Goal: Answer question/provide support: Share knowledge or assist other users

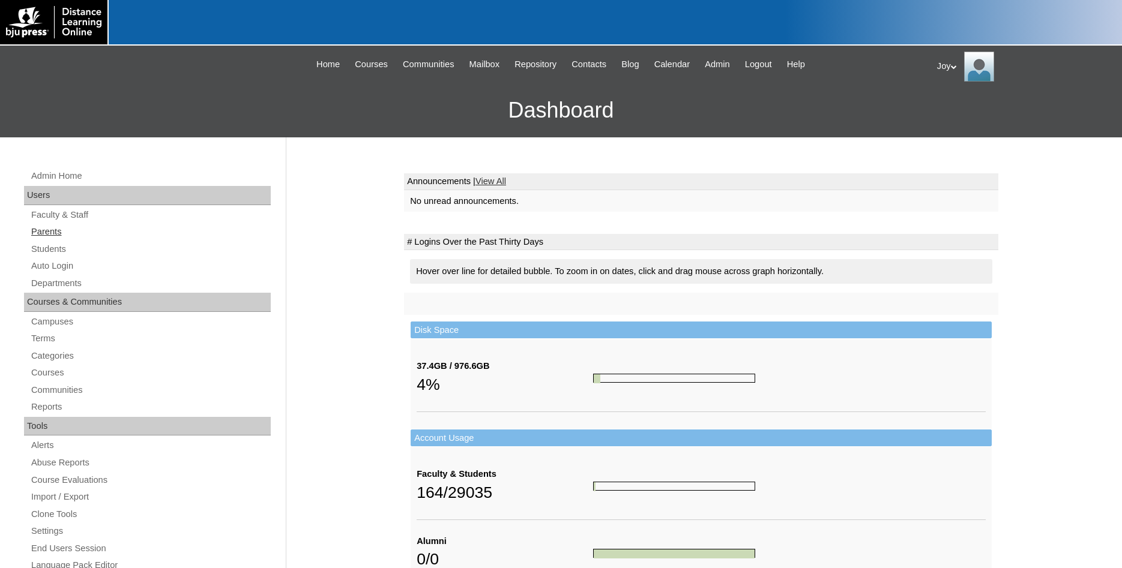
click at [50, 236] on link "Parents" at bounding box center [150, 231] width 241 height 15
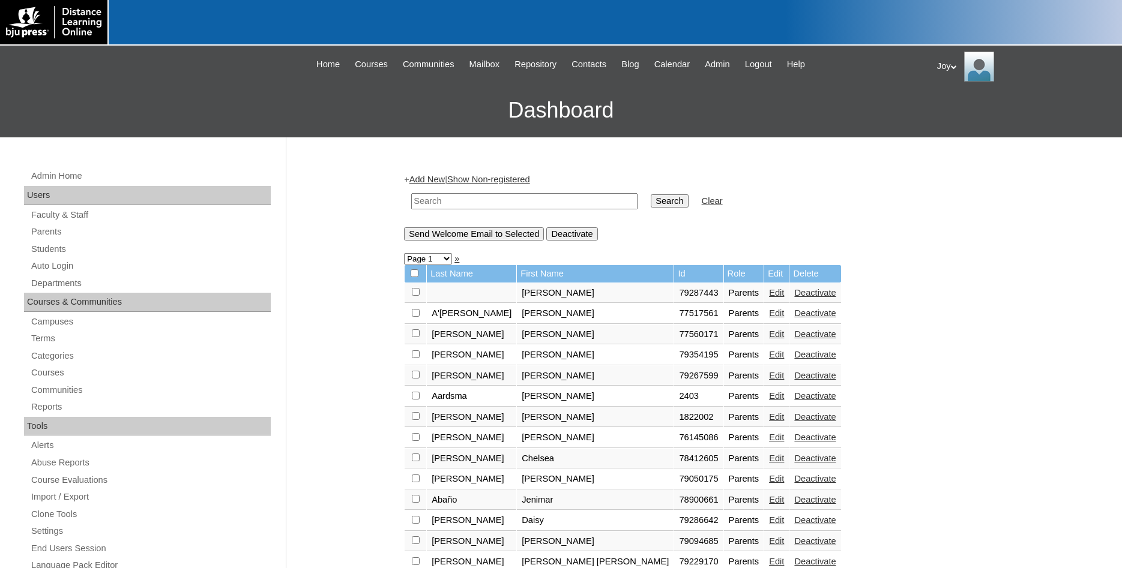
paste input "75250370"
type input "75250370"
click at [651, 204] on input "Search" at bounding box center [669, 200] width 37 height 13
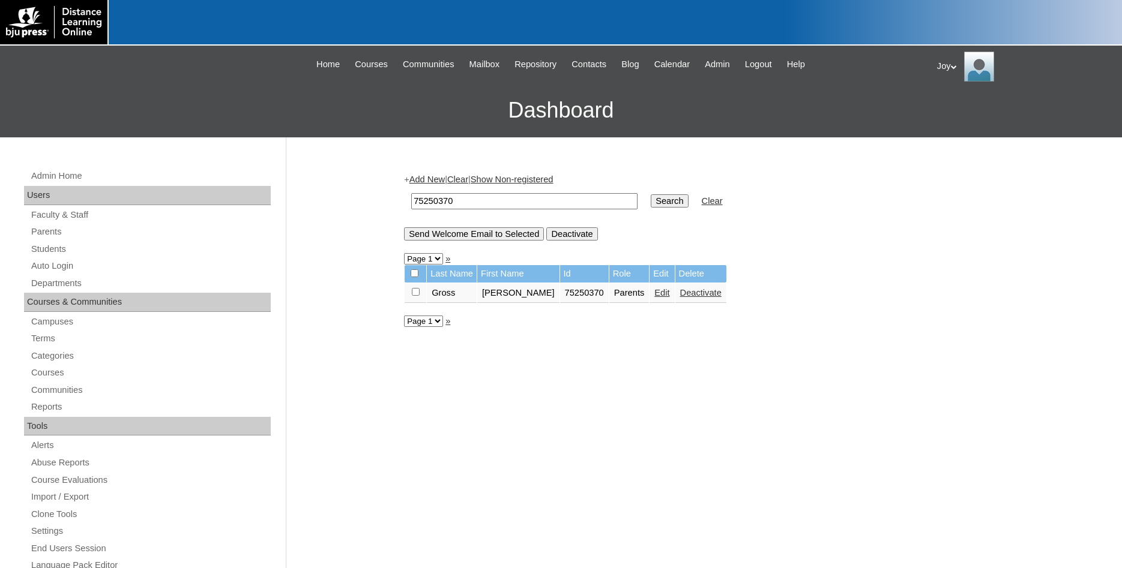
click at [654, 298] on link "Edit" at bounding box center [661, 293] width 15 height 10
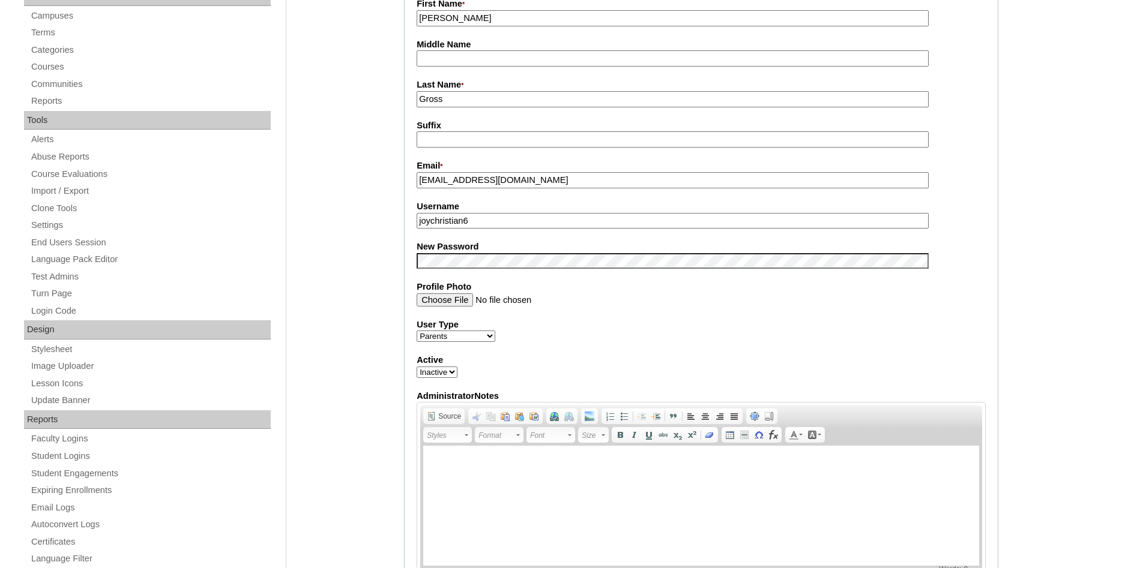
click at [450, 274] on fieldset "Account Information User Id * 75250370 Title First Name * Allison Middle Name L…" at bounding box center [701, 251] width 594 height 718
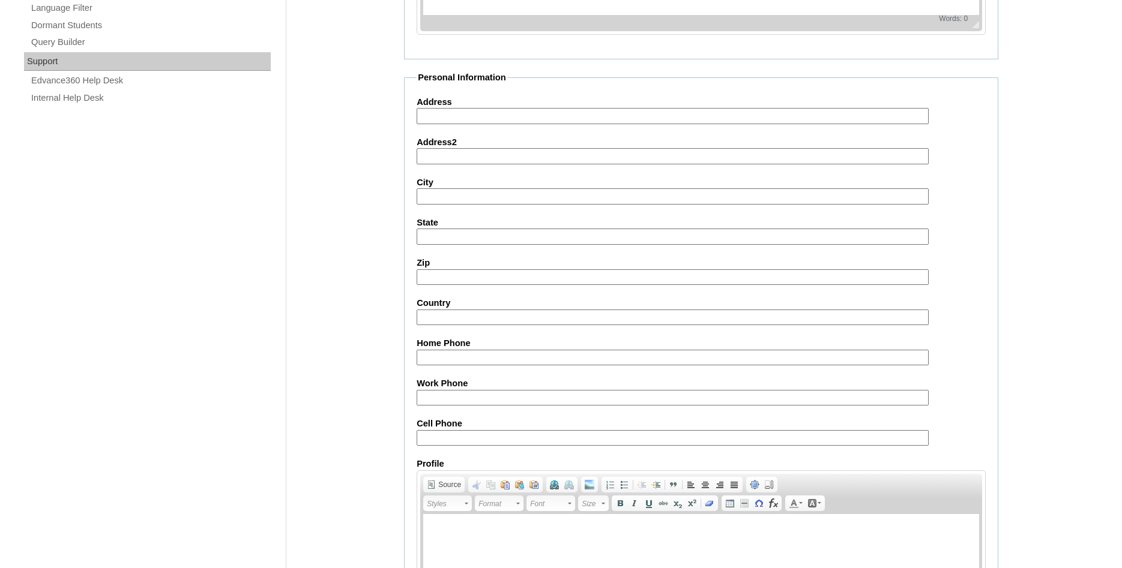
scroll to position [1015, 0]
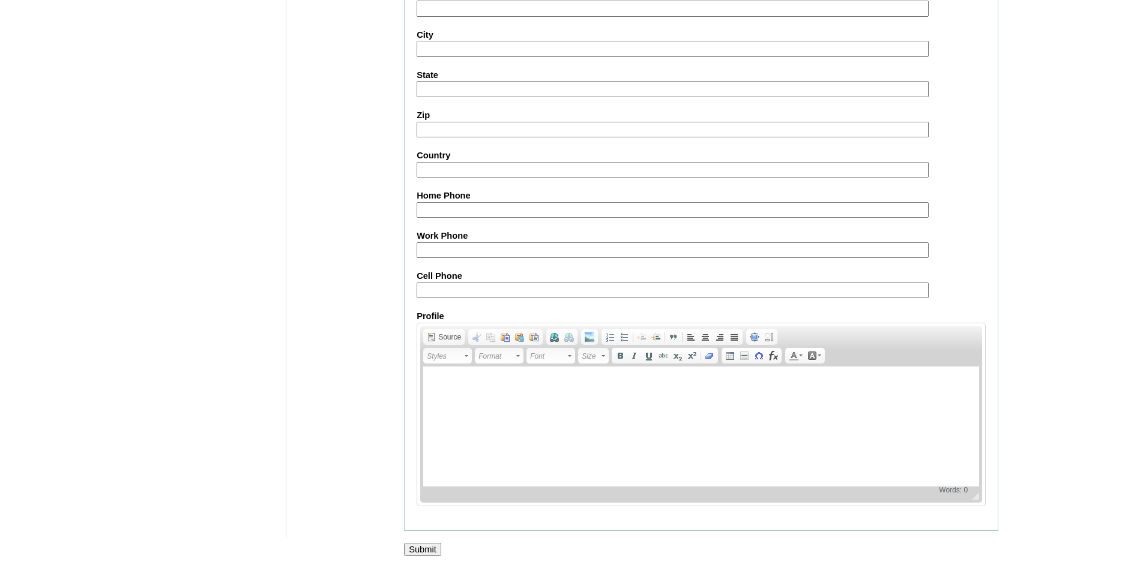
click at [415, 546] on input "Submit" at bounding box center [422, 549] width 37 height 13
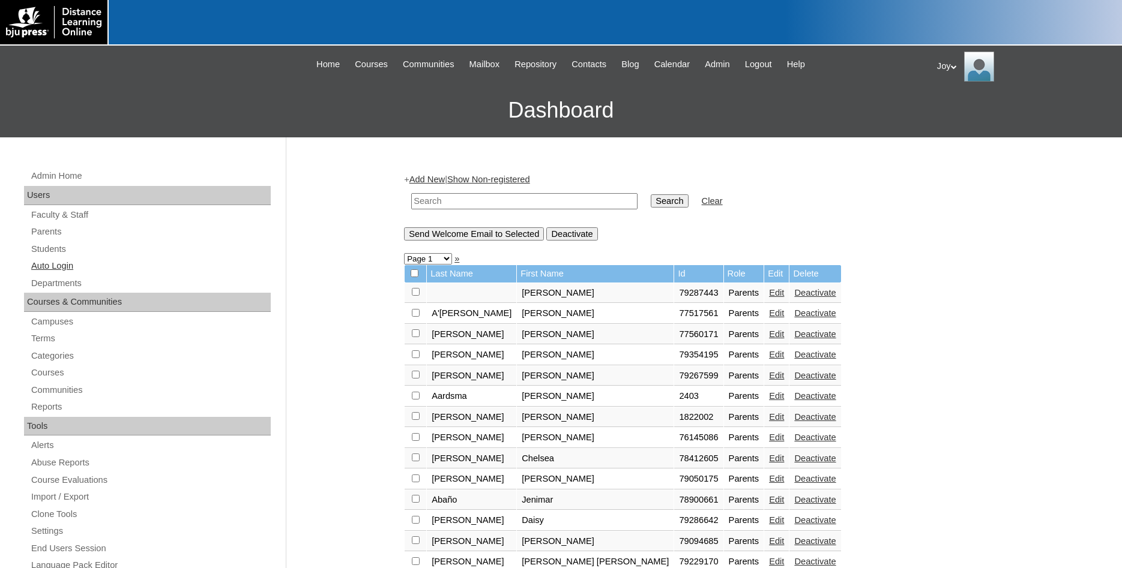
click at [45, 264] on link "Auto Login" at bounding box center [150, 266] width 241 height 15
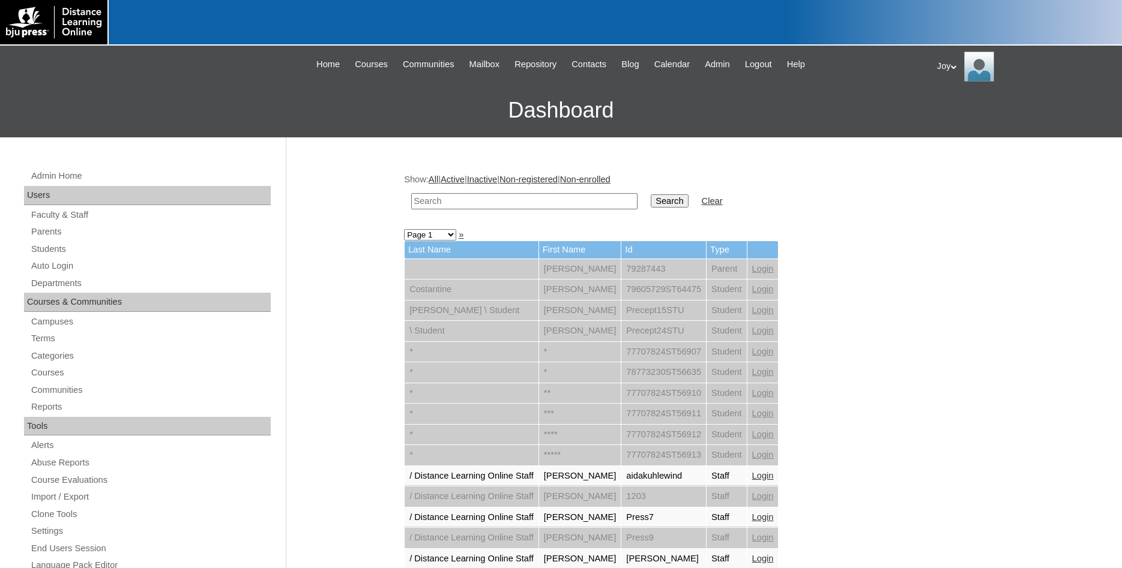
paste input "75250370"
type input "75250370"
click at [651, 205] on input "Search" at bounding box center [669, 200] width 37 height 13
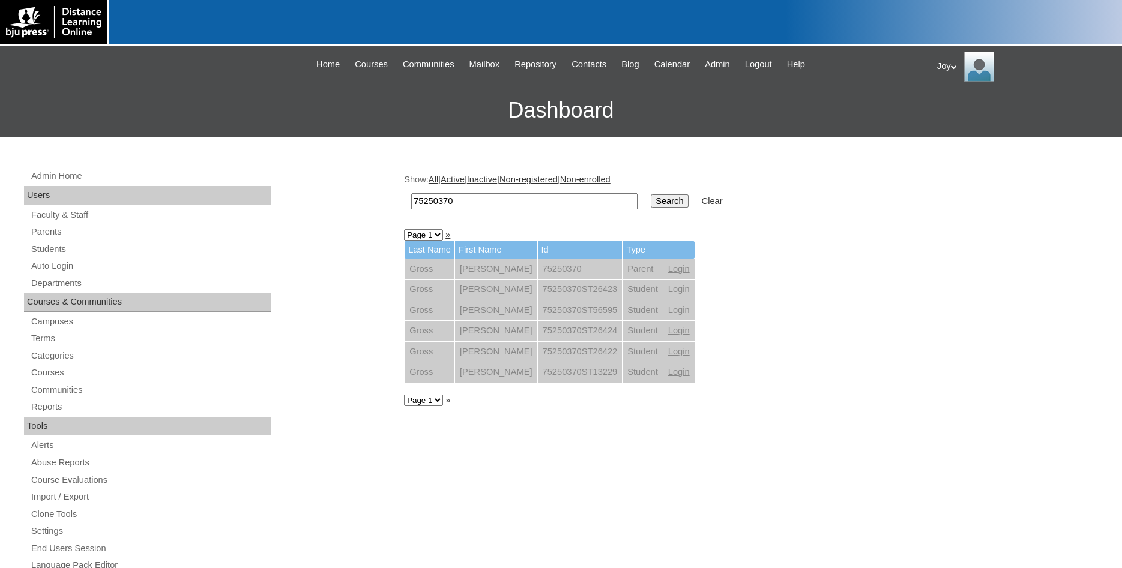
click at [668, 269] on link "Login" at bounding box center [679, 269] width 22 height 10
